Goal: Information Seeking & Learning: Find specific fact

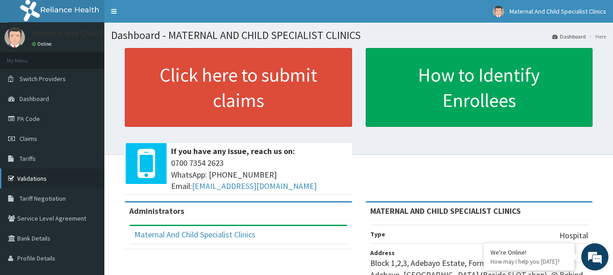
click at [25, 179] on link "Validations" at bounding box center [52, 179] width 104 height 20
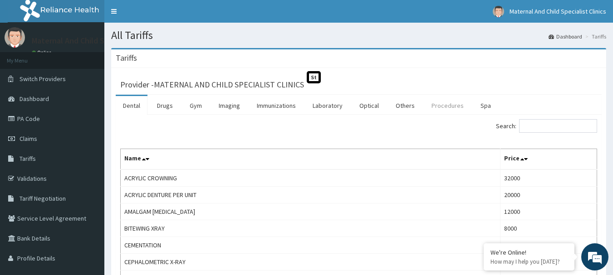
click at [442, 100] on link "Procedures" at bounding box center [447, 105] width 47 height 19
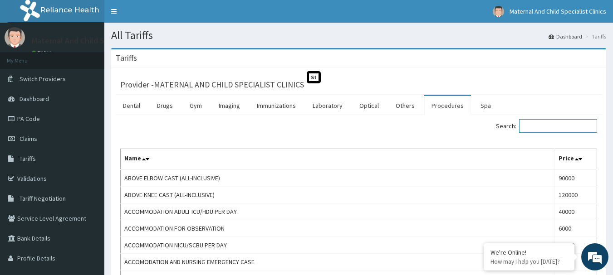
click at [545, 125] on input "Search:" at bounding box center [558, 126] width 78 height 14
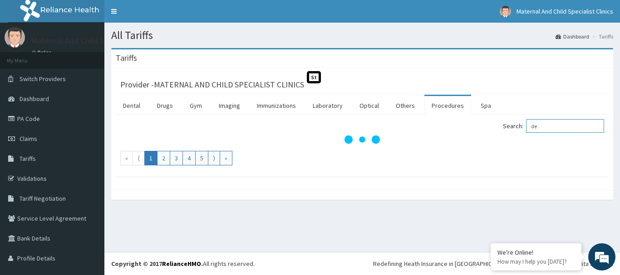
type input "d"
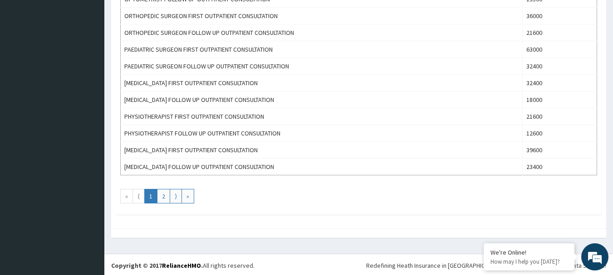
scroll to position [836, 0]
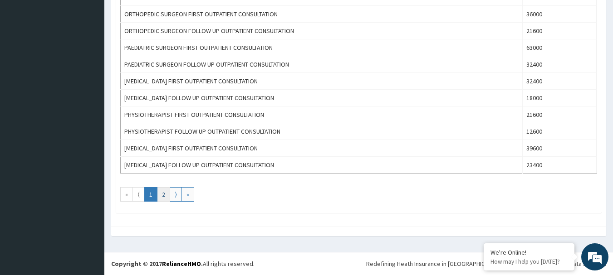
type input "consultation"
click at [164, 196] on link "2" at bounding box center [163, 194] width 13 height 15
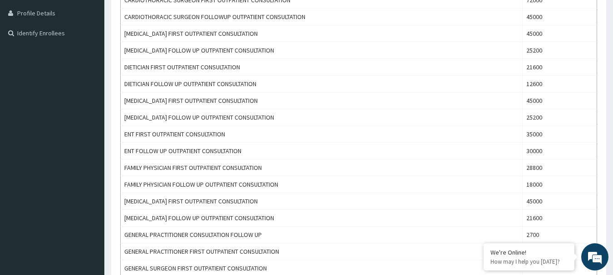
scroll to position [241, 0]
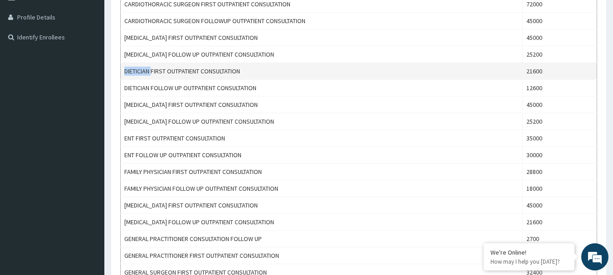
drag, startPoint x: 153, startPoint y: 71, endPoint x: 125, endPoint y: 74, distance: 28.8
click at [125, 74] on td "DIETICIAN FIRST OUTPATIENT CONSULTATION" at bounding box center [322, 71] width 402 height 17
copy td "DIETICIAN"
